Goal: Check status: Check status

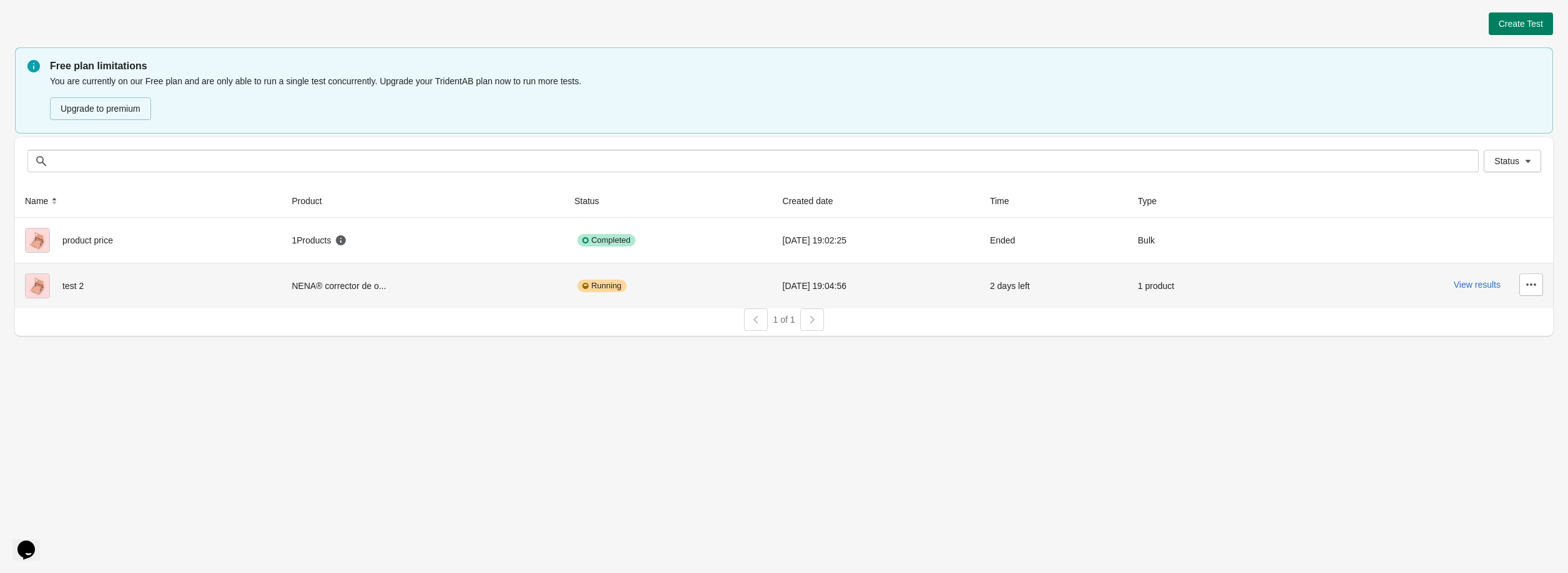
click at [631, 287] on div "Running" at bounding box center [668, 286] width 188 height 25
click at [75, 284] on span "test 2" at bounding box center [73, 286] width 21 height 10
click at [35, 284] on img at bounding box center [38, 286] width 25 height 25
click at [1528, 286] on icon "button" at bounding box center [1530, 284] width 13 height 13
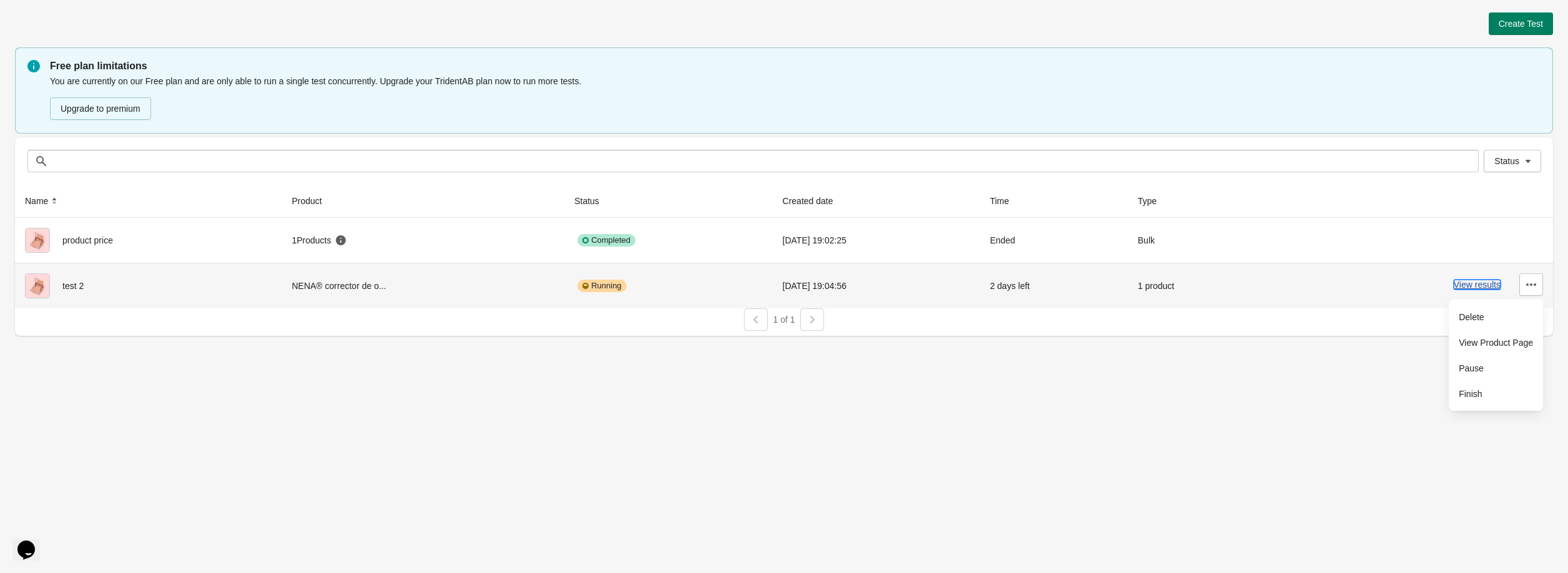
click at [1475, 284] on button "View results" at bounding box center [1477, 284] width 47 height 10
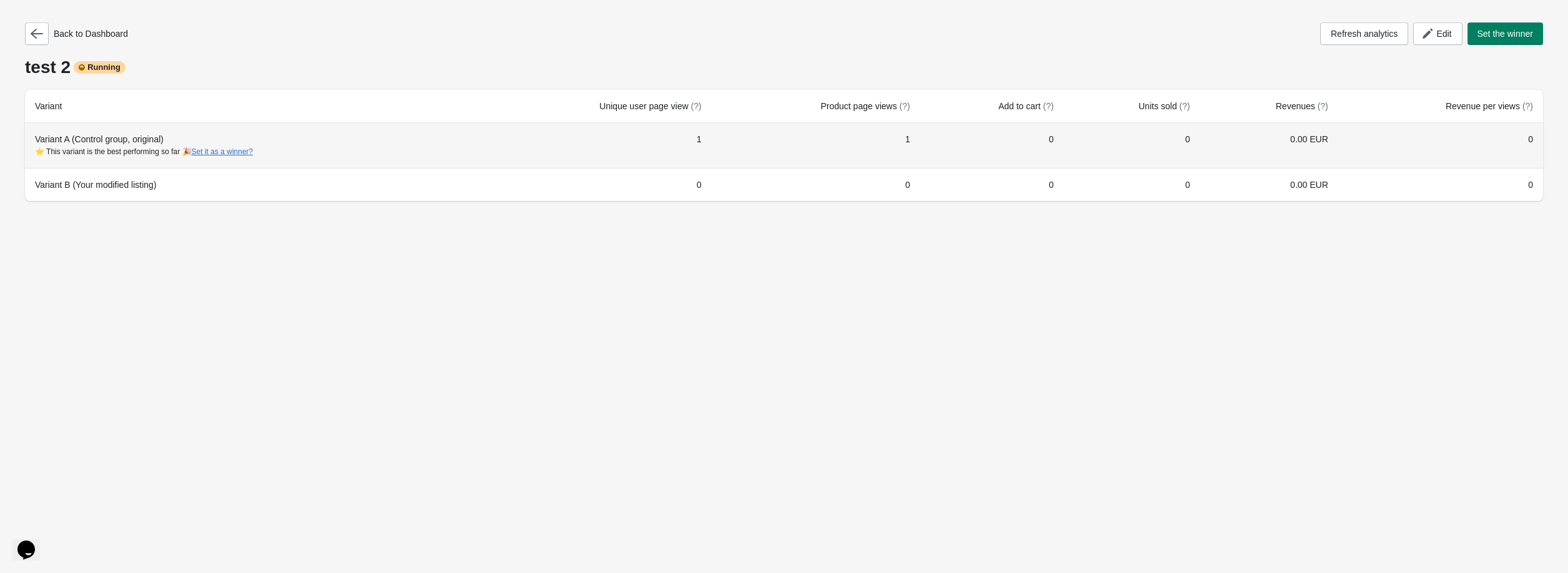
click at [313, 154] on div "⭐ This variant is the best performing so far 🎉 Set it as a winner?" at bounding box center [252, 151] width 434 height 13
click at [90, 138] on div "Variant A (Control group, original) ⭐ This variant is the best performing so fa…" at bounding box center [252, 146] width 434 height 25
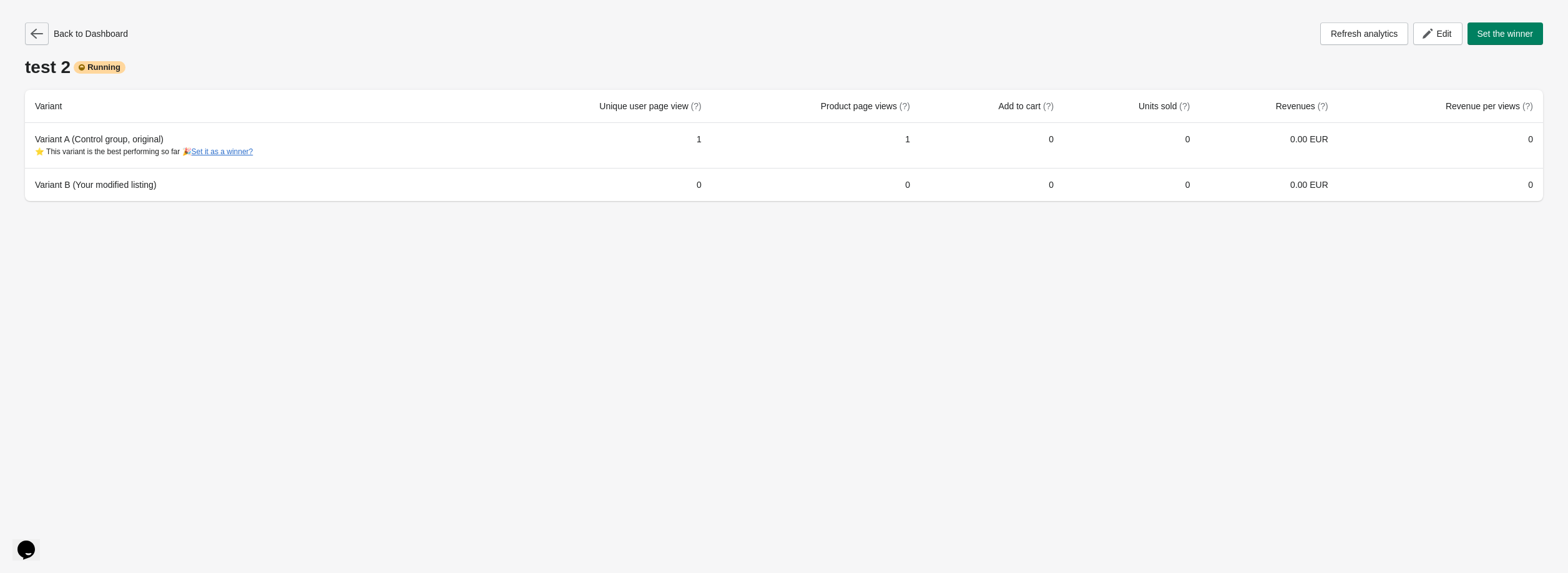
click at [35, 40] on icon "button" at bounding box center [36, 34] width 13 height 13
